Goal: Information Seeking & Learning: Learn about a topic

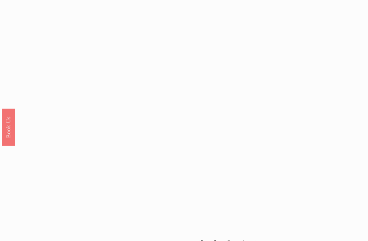
scroll to position [455, 0]
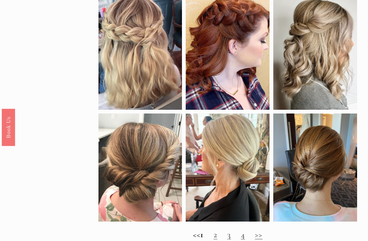
click at [217, 235] on link "2" at bounding box center [215, 234] width 4 height 10
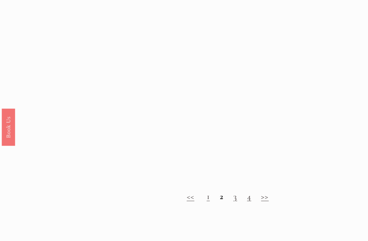
scroll to position [460, 0]
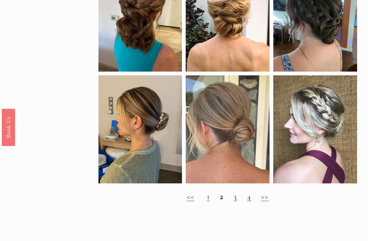
click at [234, 201] on link "3" at bounding box center [235, 196] width 4 height 10
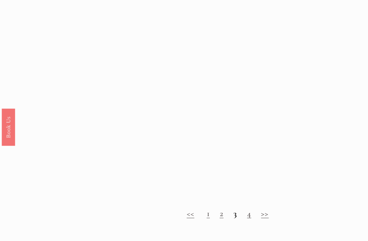
scroll to position [443, 0]
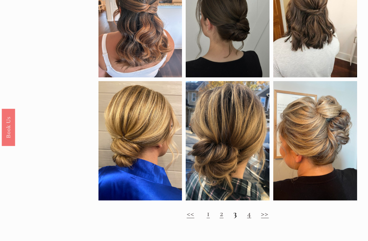
click at [249, 216] on link "4" at bounding box center [249, 213] width 4 height 10
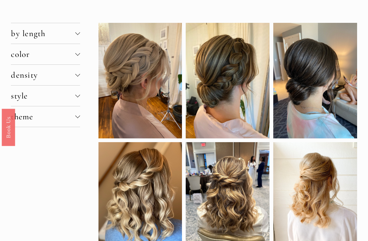
scroll to position [35, 0]
